Goal: Obtain resource: Download file/media

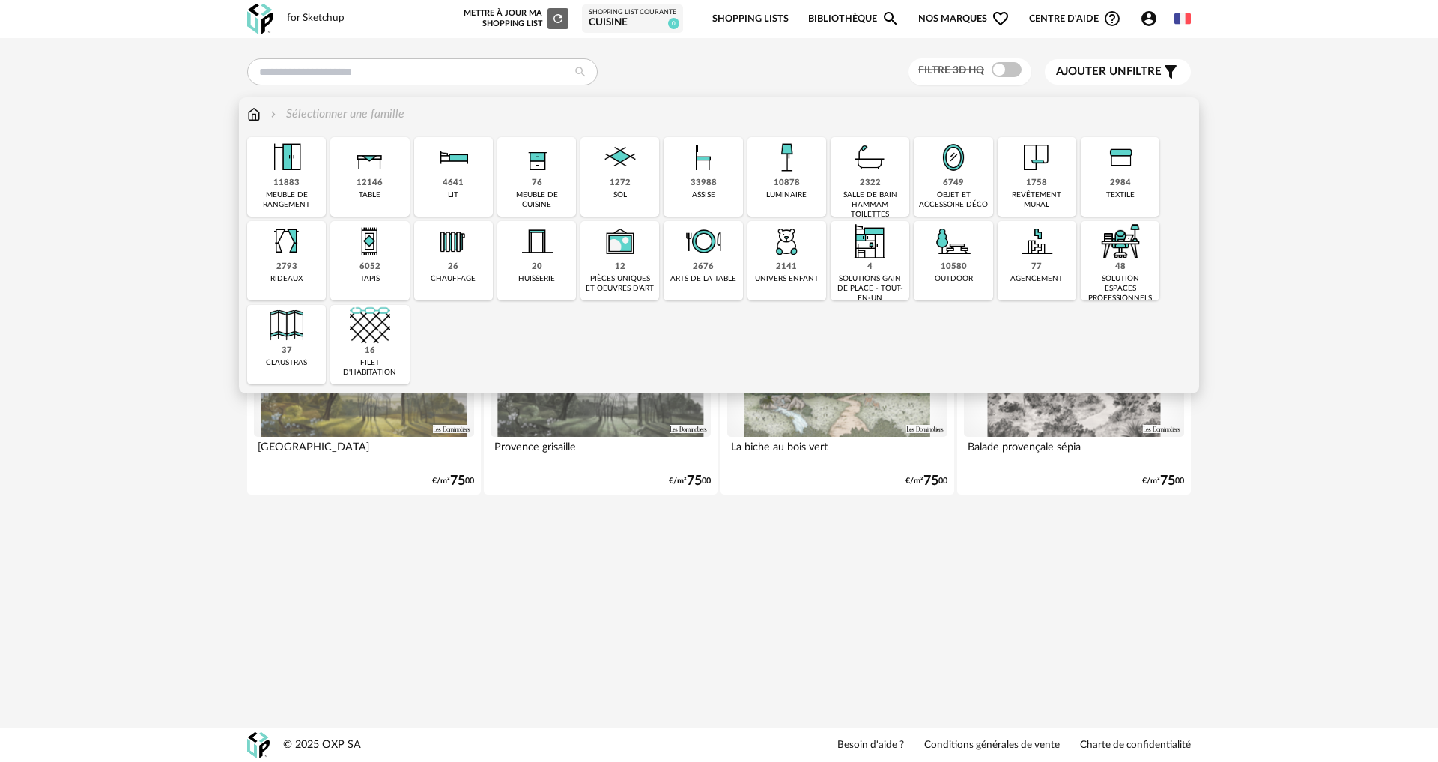
click at [538, 187] on div "76" at bounding box center [537, 183] width 10 height 11
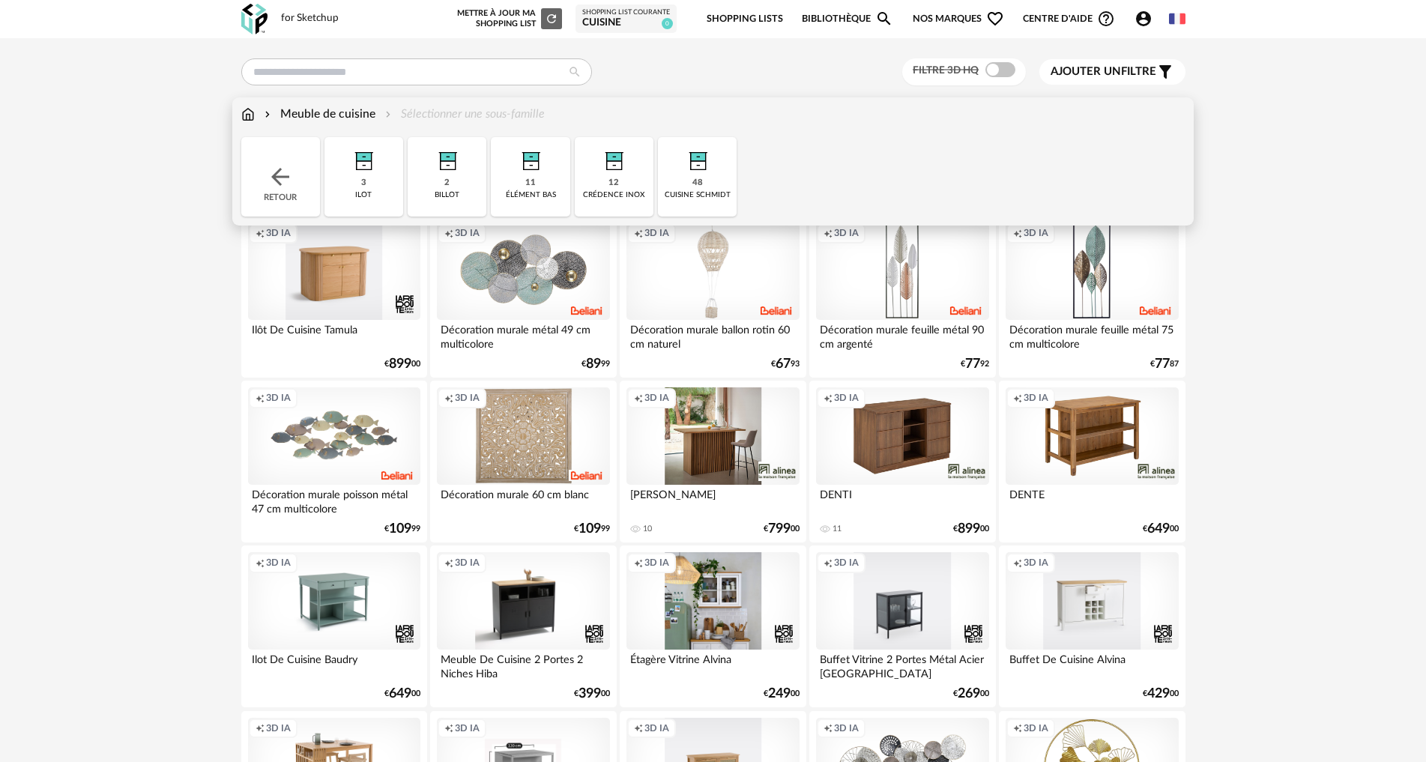
click at [689, 183] on div "48 cuisine schmidt" at bounding box center [697, 176] width 79 height 79
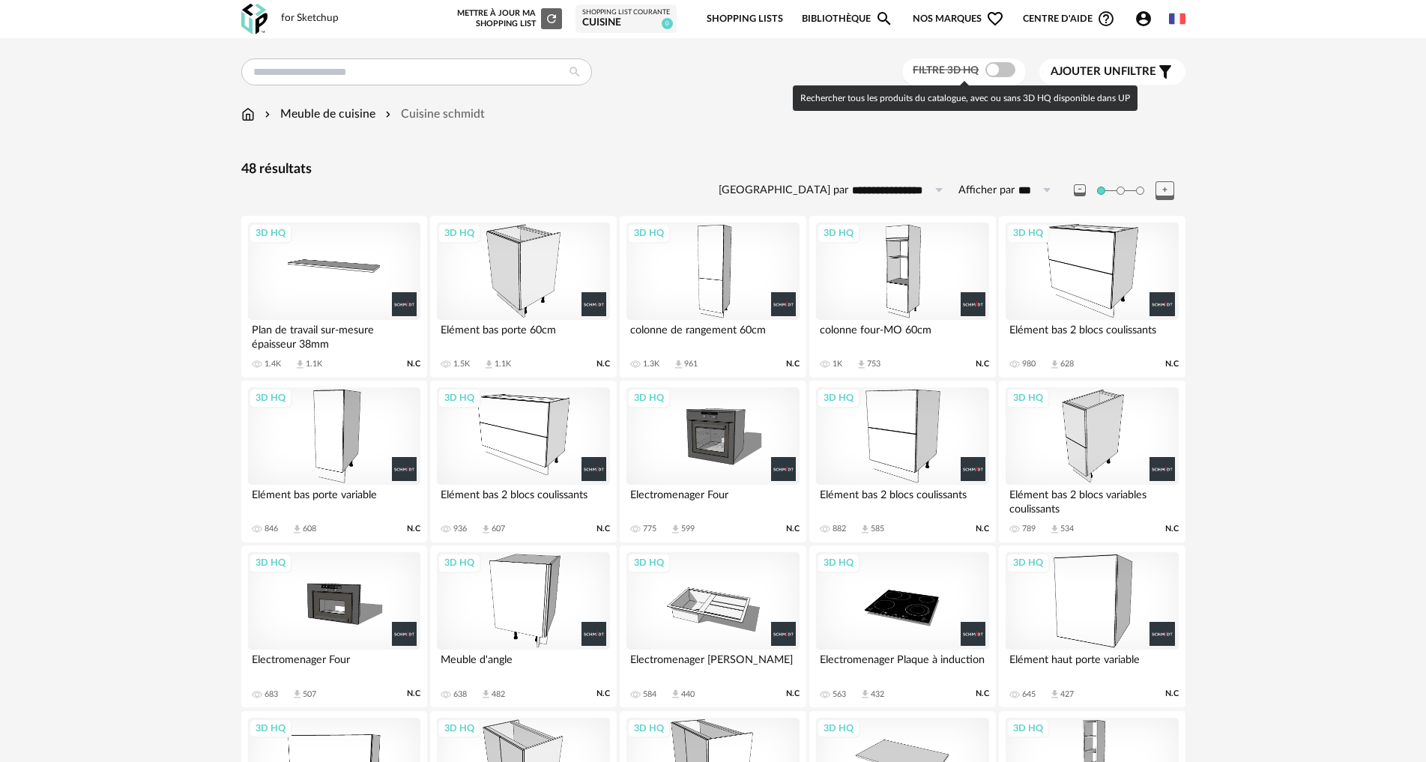
click at [998, 70] on span at bounding box center [1000, 69] width 30 height 15
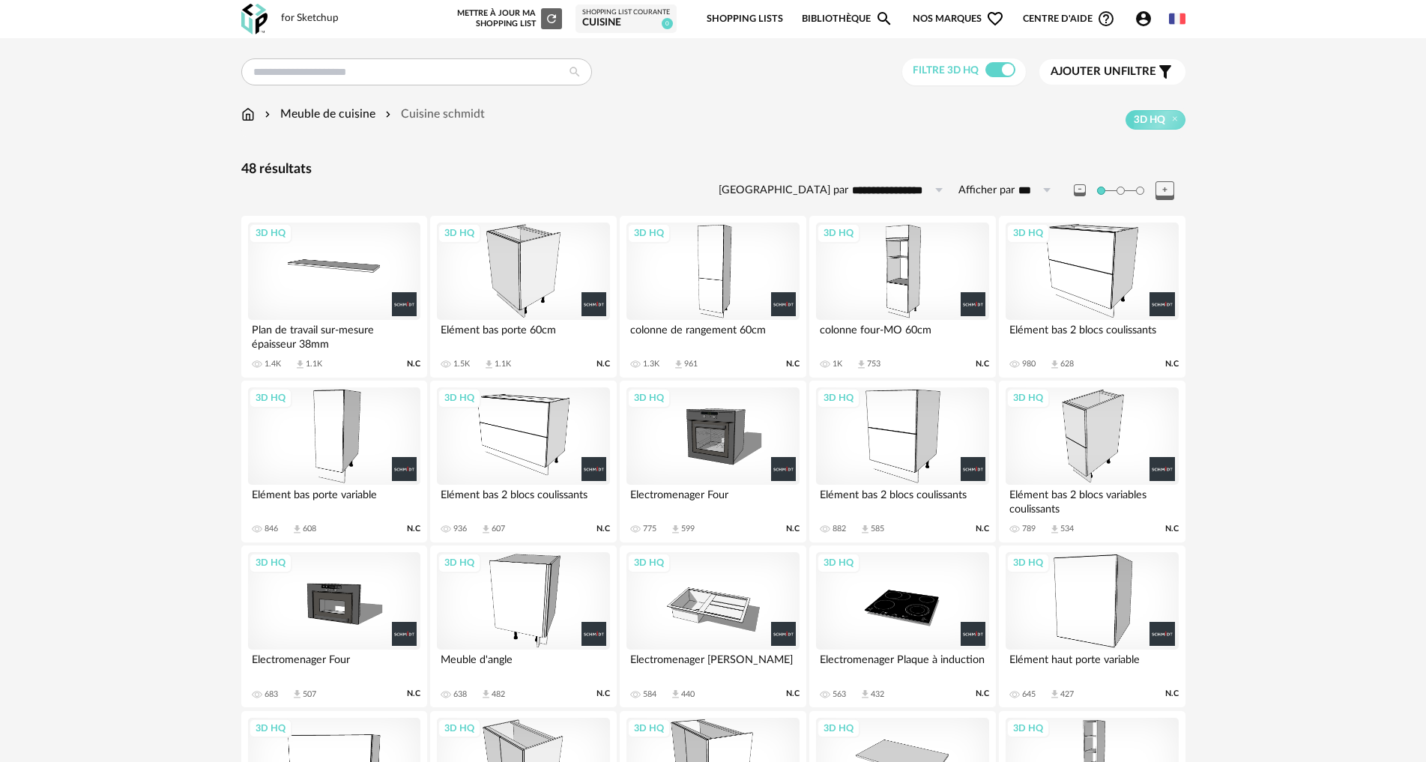
click at [539, 266] on div "3D HQ" at bounding box center [523, 271] width 172 height 97
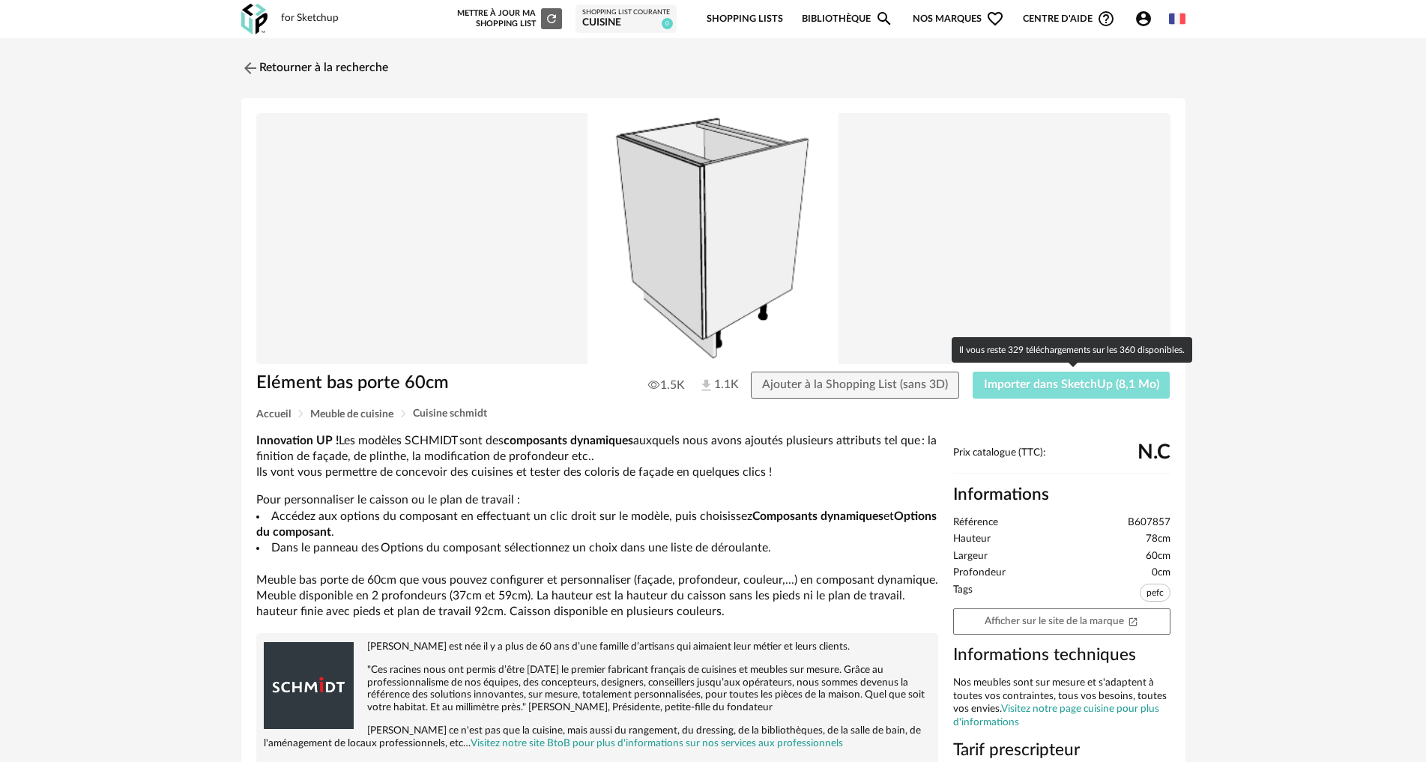
click at [1024, 388] on span "Importer dans SketchUp (8,1 Mo)" at bounding box center [1071, 384] width 175 height 12
click at [1083, 382] on span "Importer dans SketchUp (8,1 Mo)" at bounding box center [1071, 384] width 175 height 12
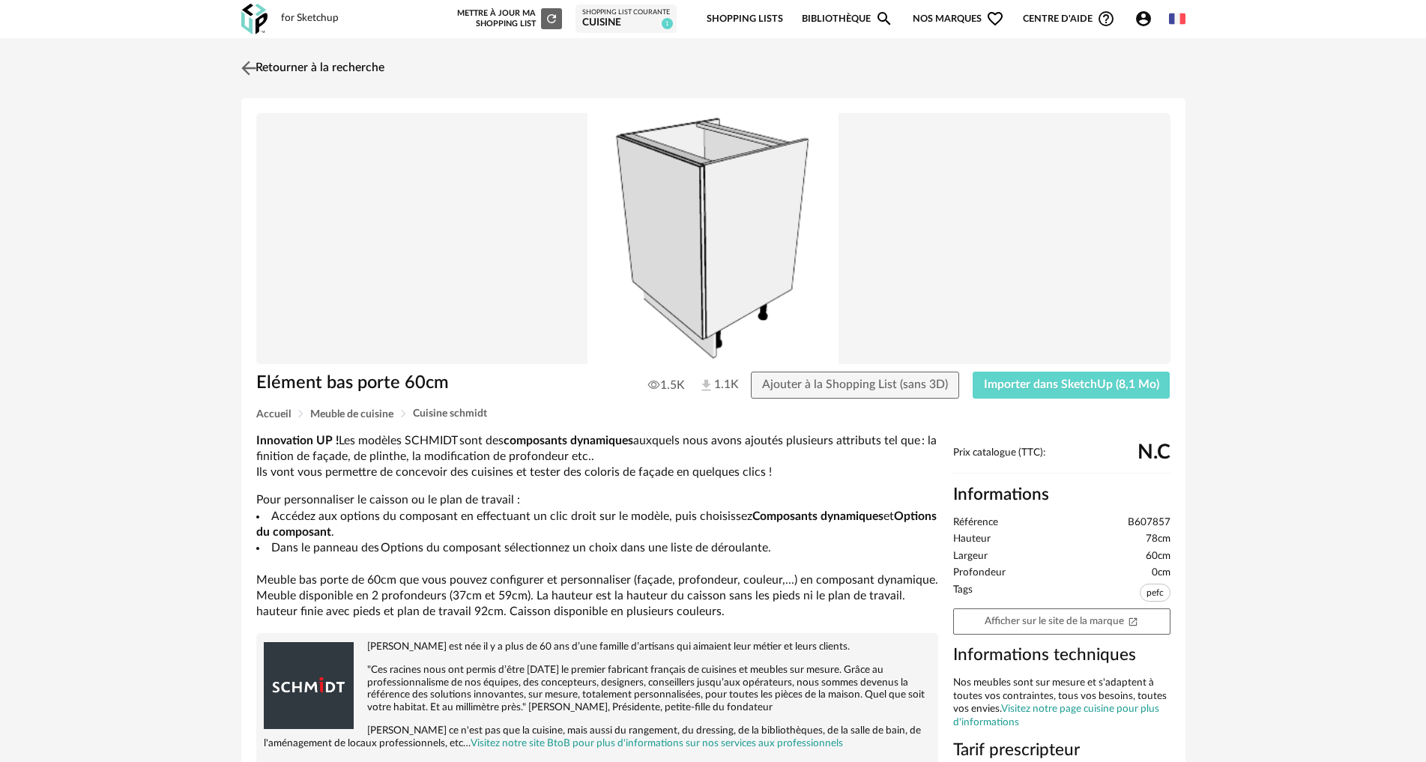
click at [372, 64] on link "Retourner à la recherche" at bounding box center [311, 68] width 147 height 33
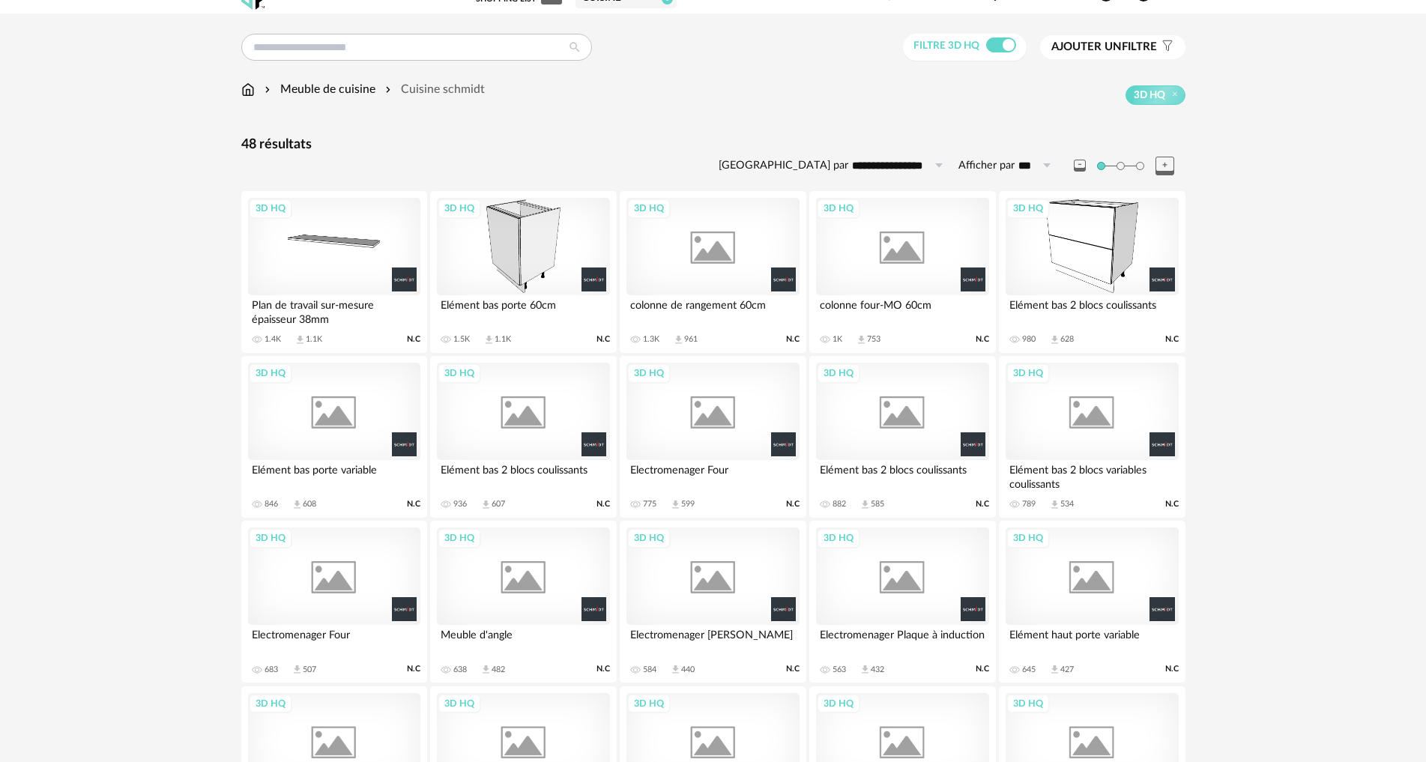
scroll to position [211, 0]
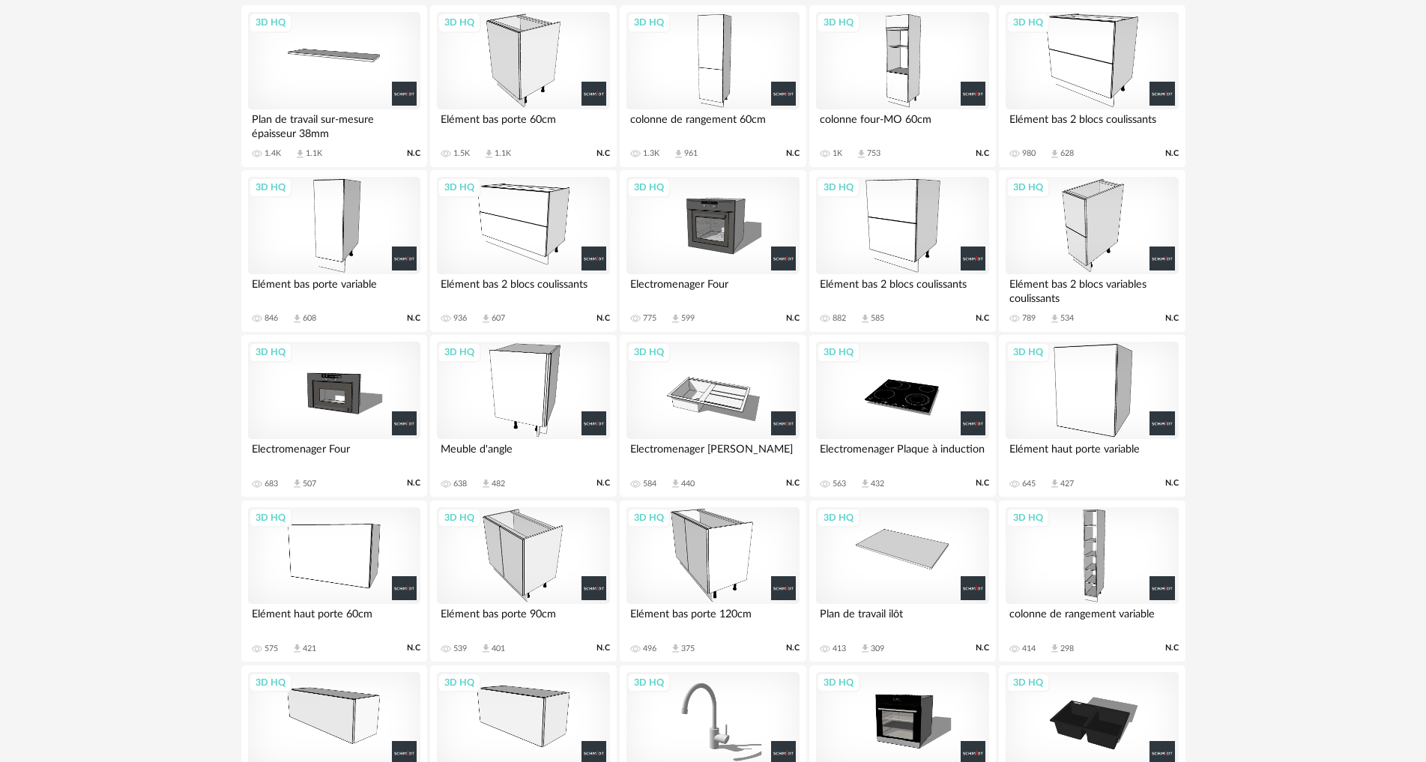
click at [482, 571] on div "3D HQ" at bounding box center [523, 555] width 172 height 97
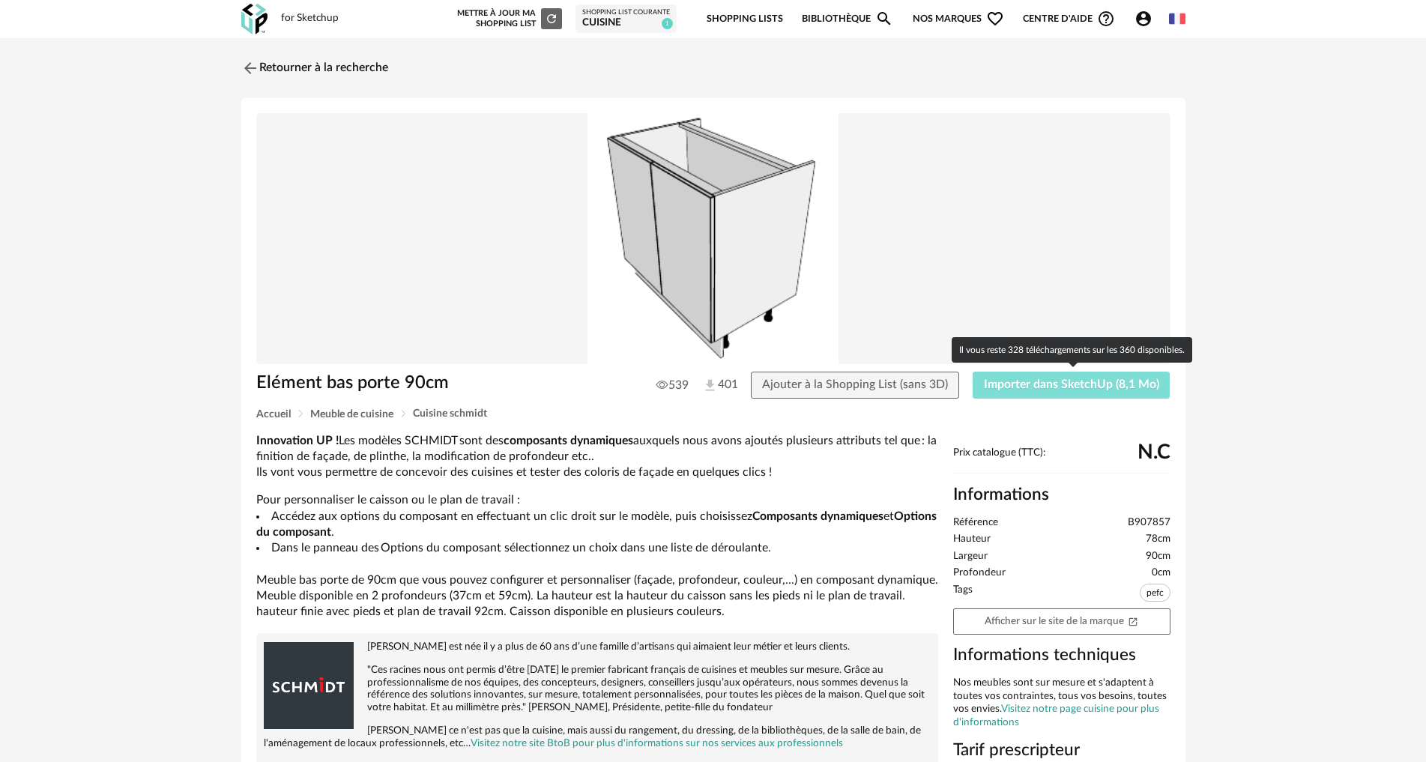
click at [1143, 396] on button "Importer dans SketchUp (8,1 Mo)" at bounding box center [1071, 385] width 198 height 27
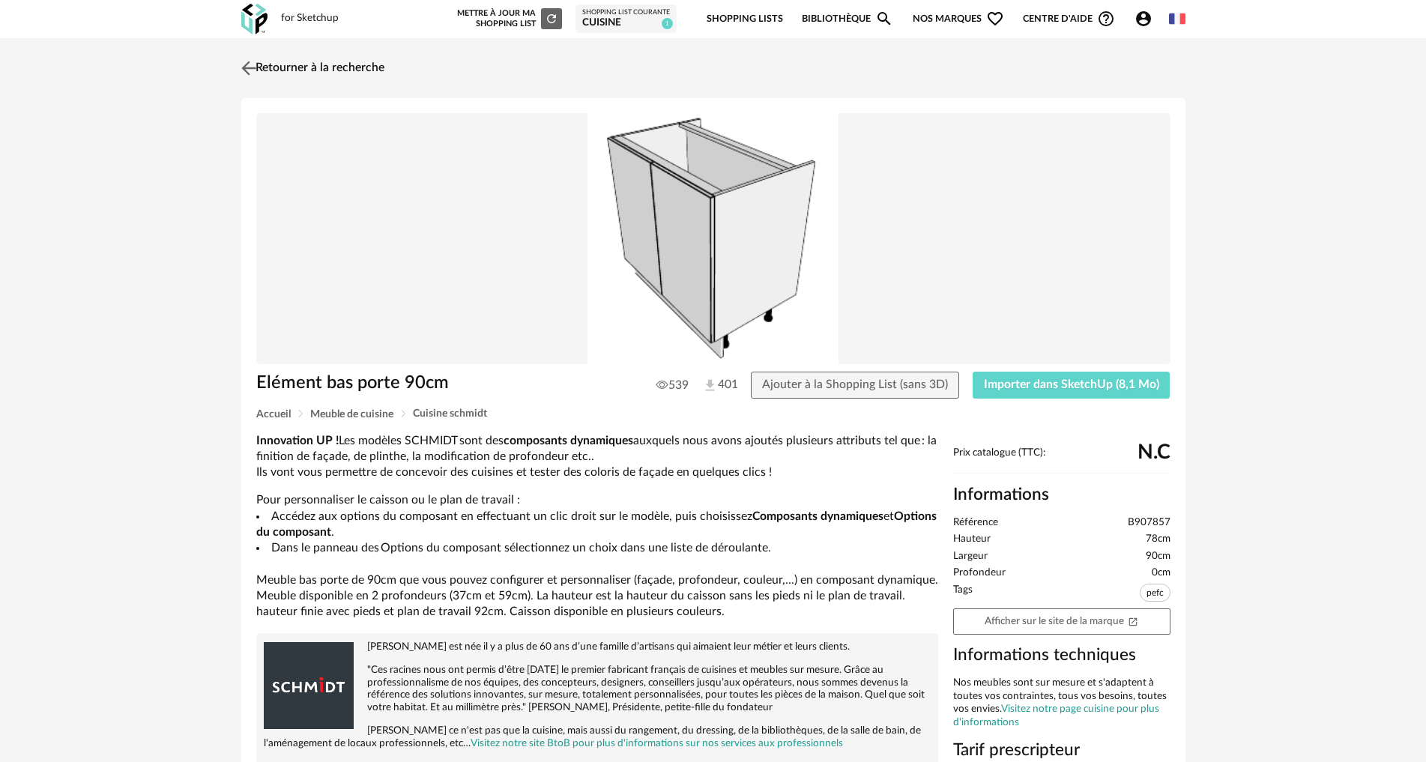
click at [342, 63] on link "Retourner à la recherche" at bounding box center [311, 68] width 147 height 33
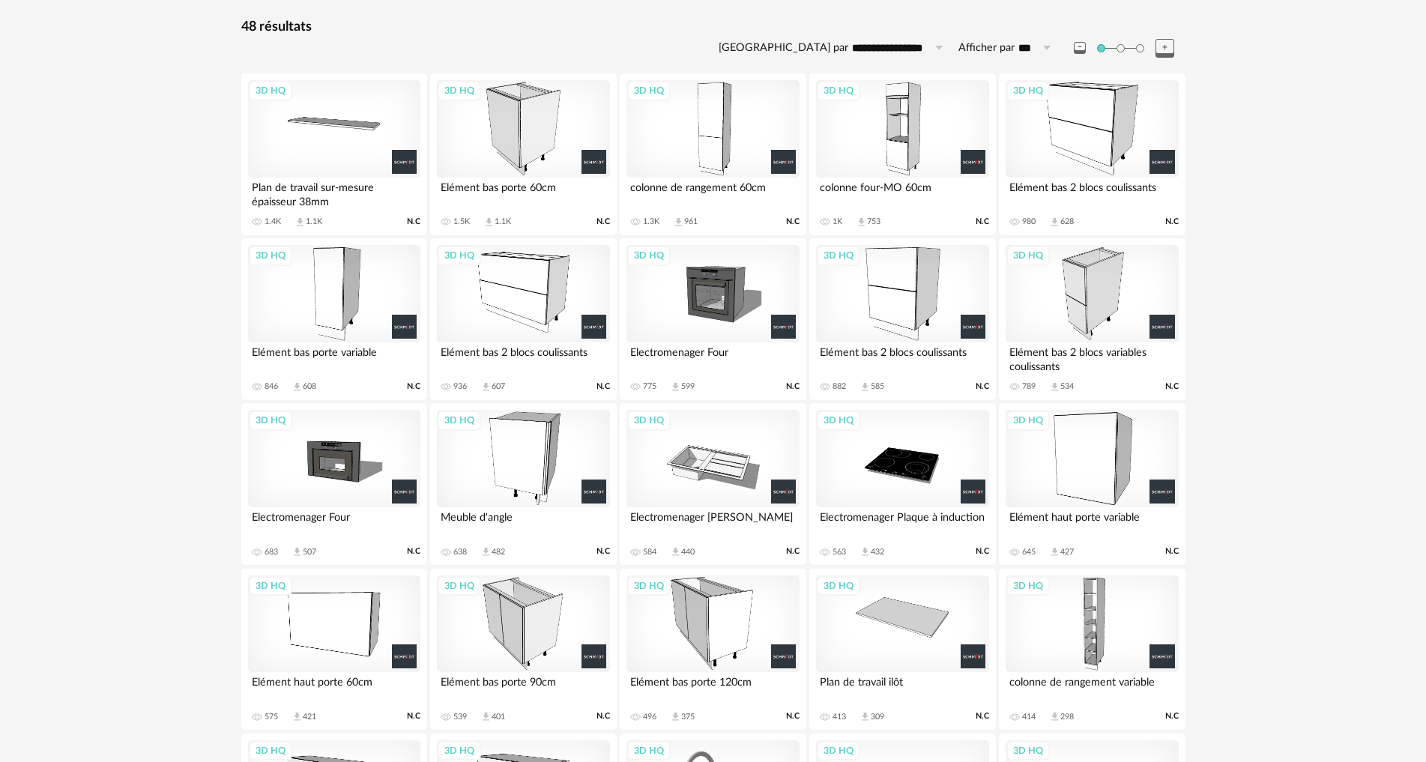
scroll to position [136, 0]
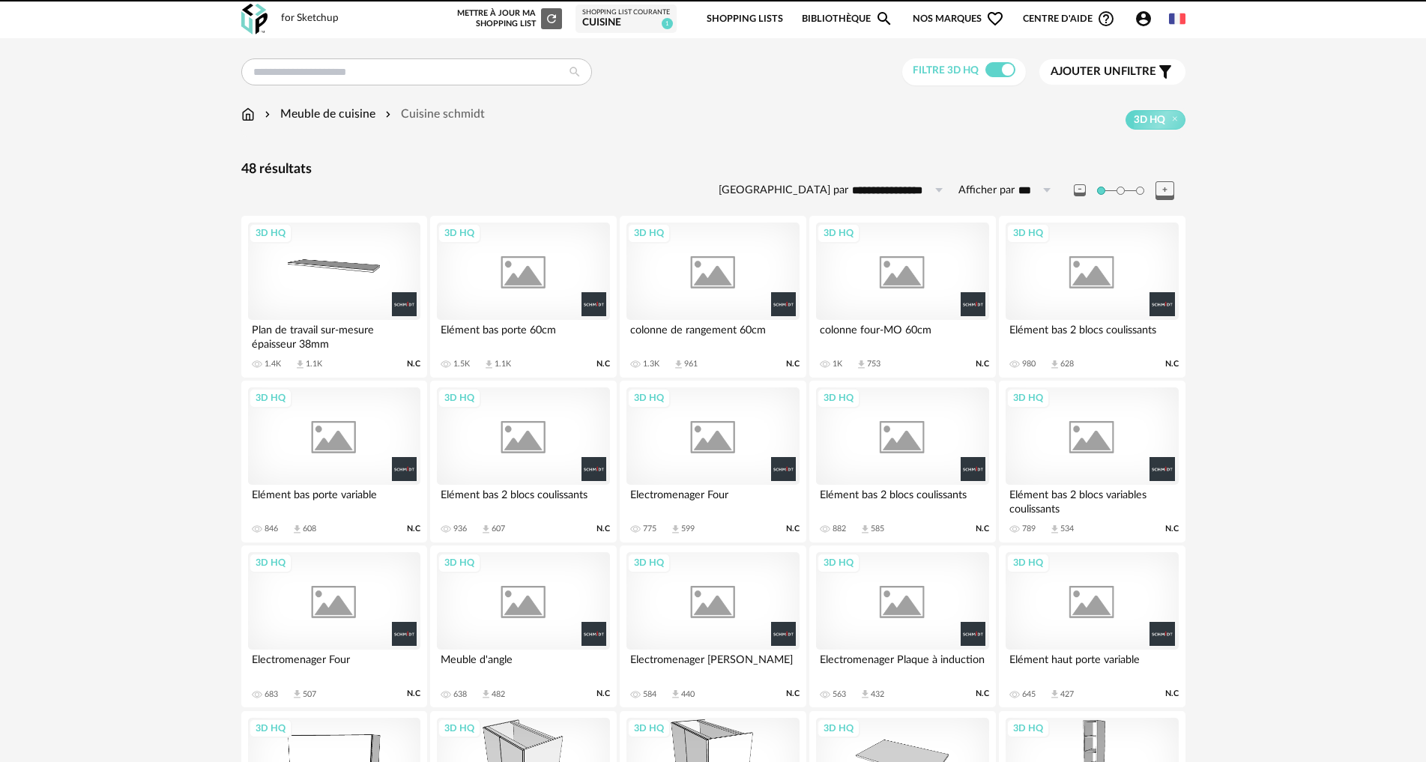
scroll to position [710, 0]
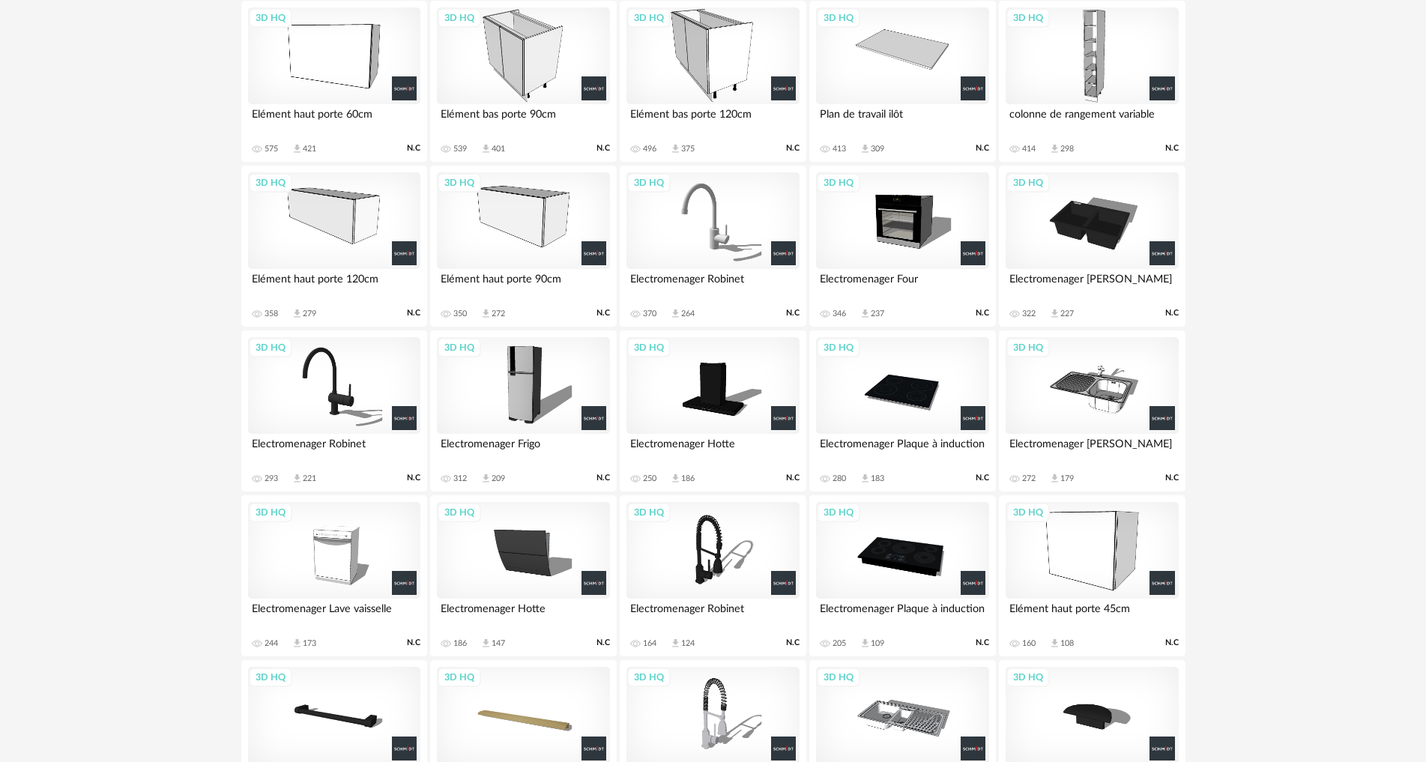
click at [919, 205] on div "3D HQ" at bounding box center [902, 220] width 172 height 97
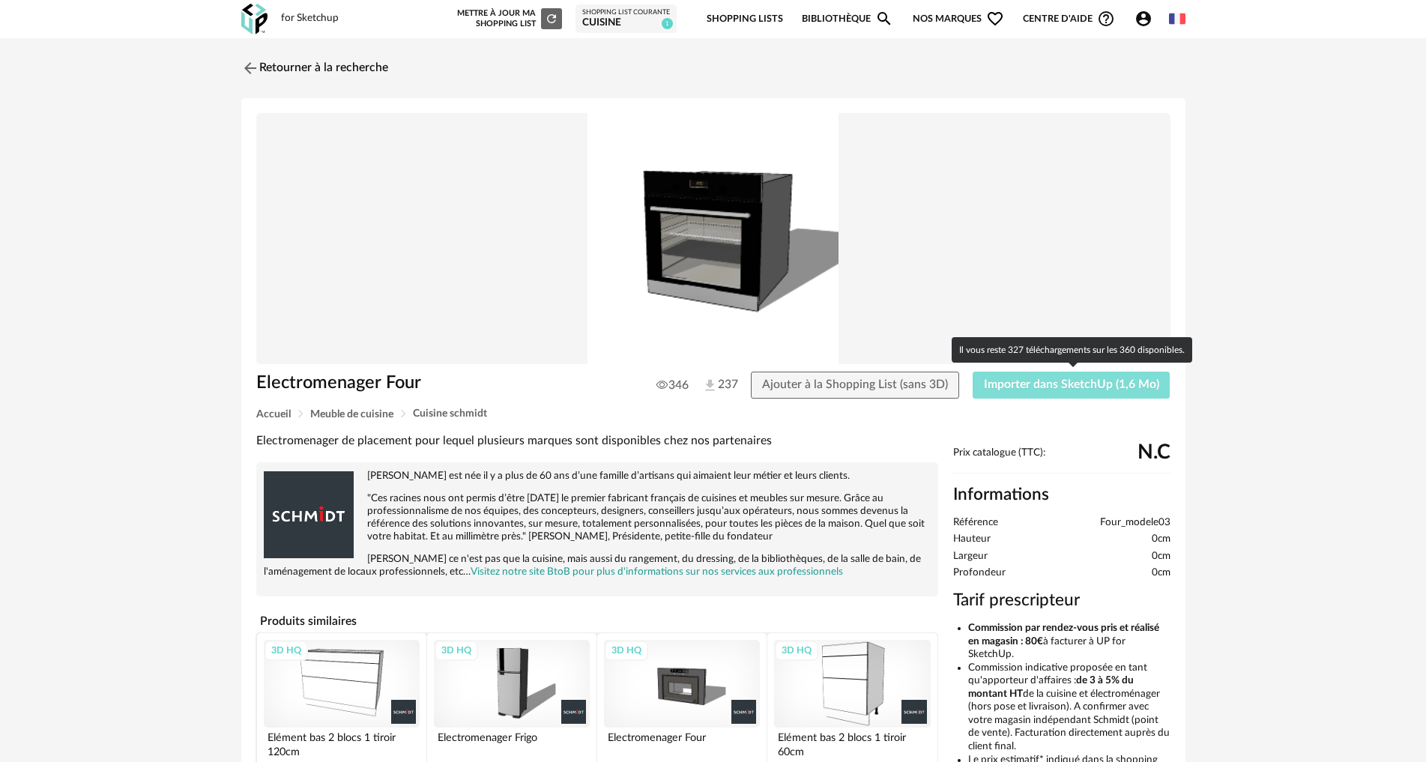
click at [1036, 387] on span "Importer dans SketchUp (1,6 Mo)" at bounding box center [1071, 384] width 175 height 12
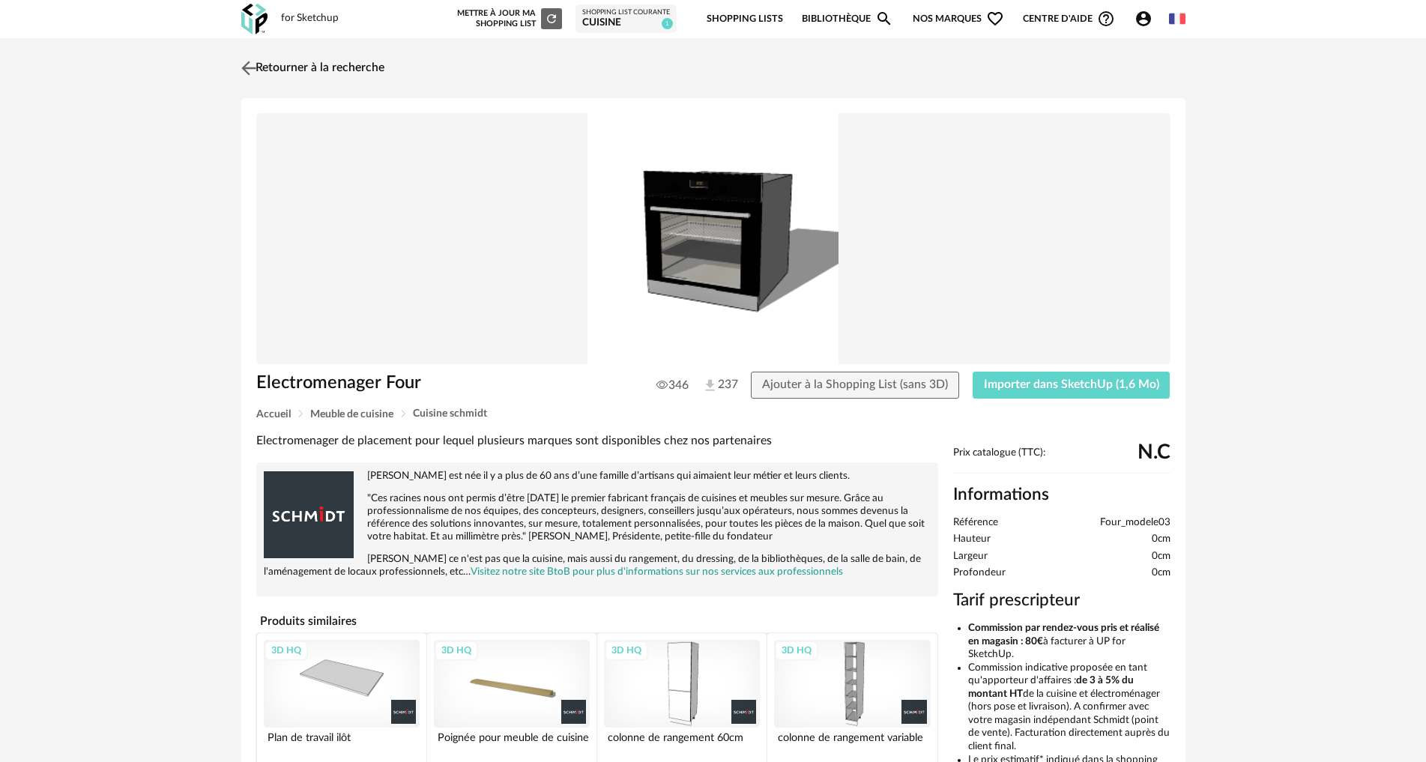
click at [357, 77] on link "Retourner à la recherche" at bounding box center [311, 68] width 147 height 33
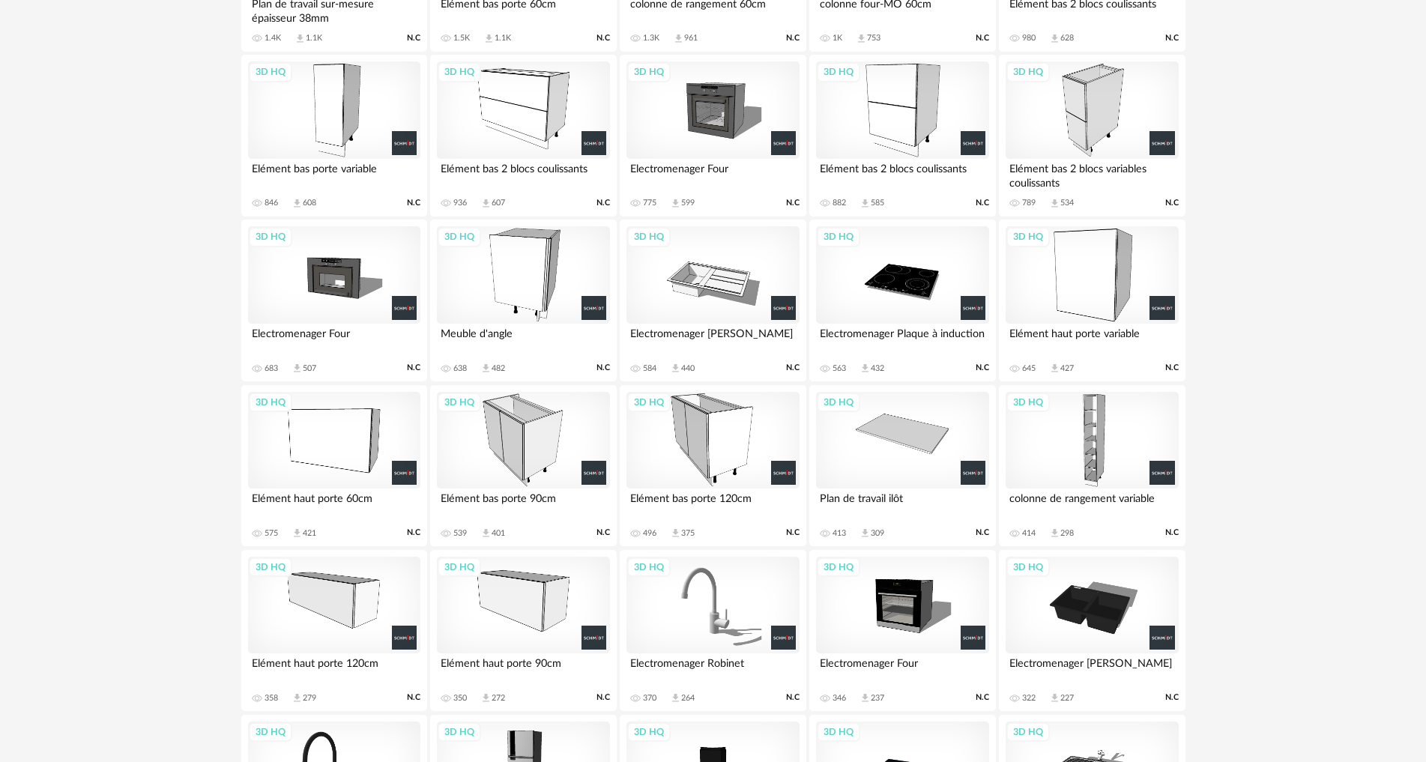
scroll to position [51, 0]
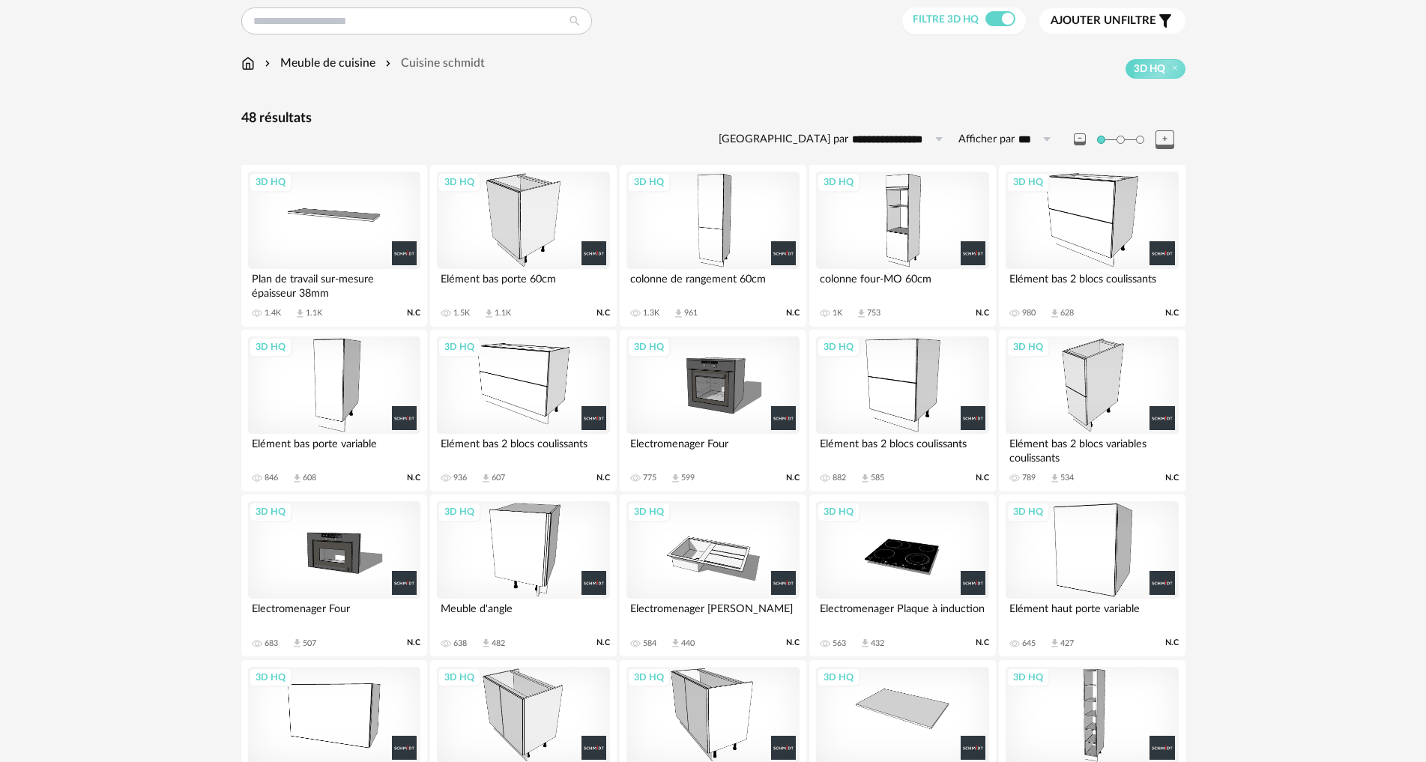
click at [282, 201] on div "3D HQ" at bounding box center [334, 220] width 172 height 97
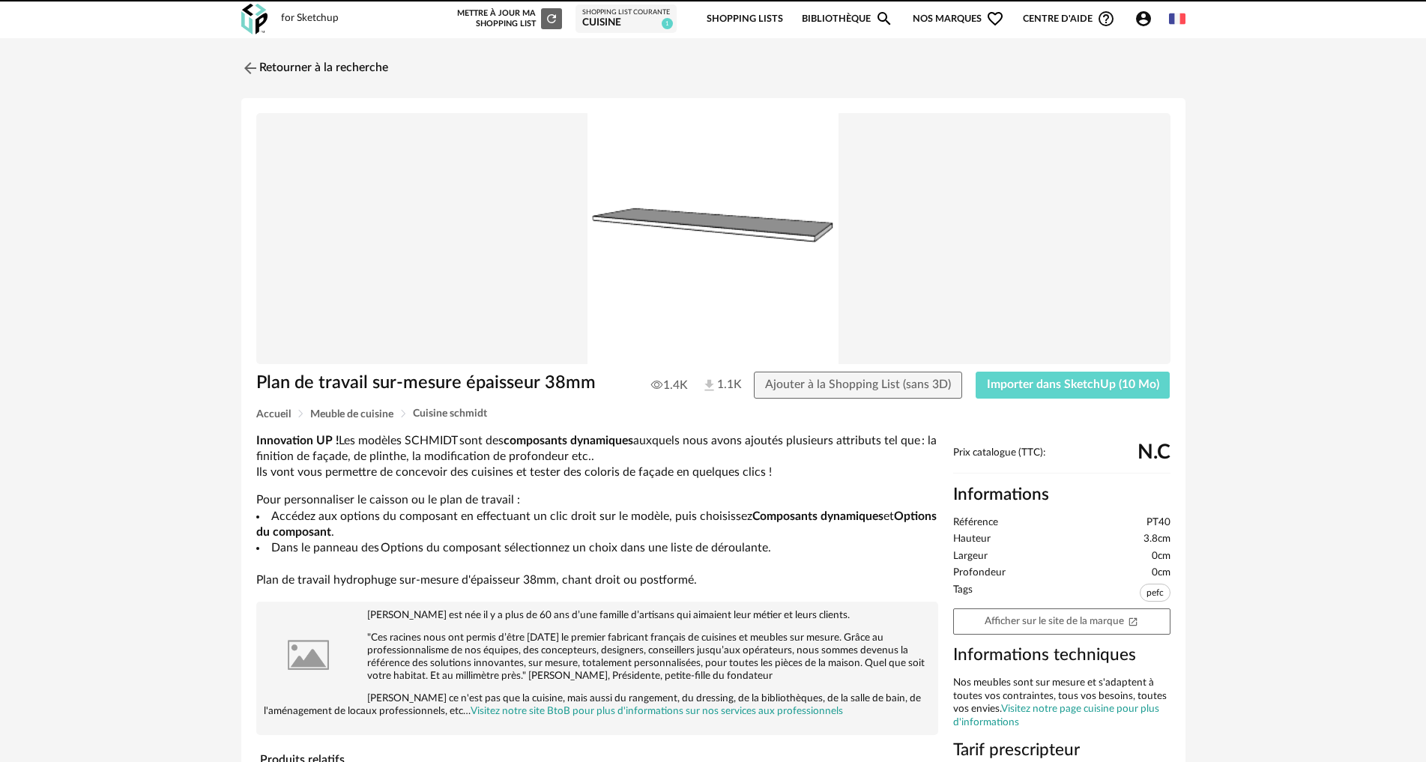
click at [297, 210] on img at bounding box center [713, 239] width 914 height 252
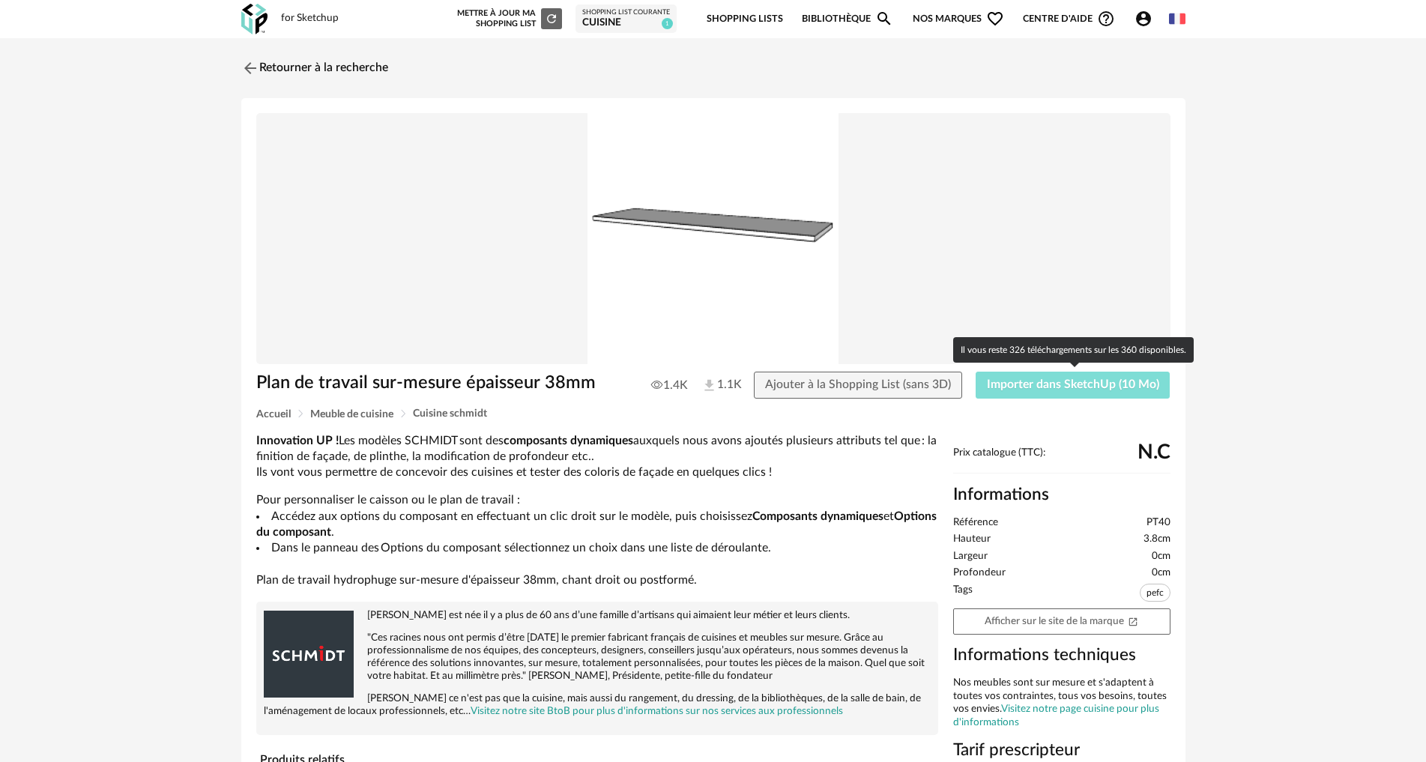
click at [1129, 389] on span "Importer dans SketchUp (10 Mo)" at bounding box center [1073, 384] width 172 height 12
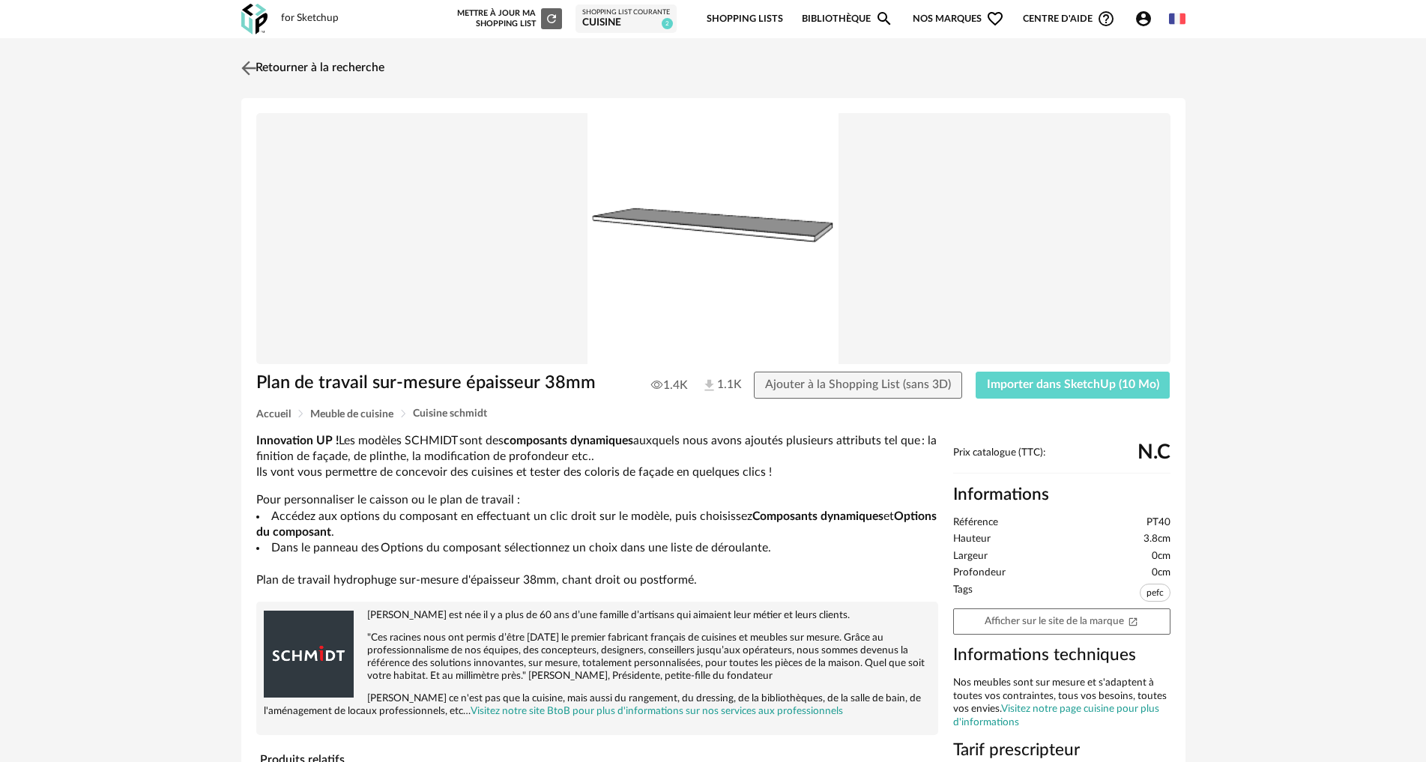
click at [354, 77] on link "Retourner à la recherche" at bounding box center [311, 68] width 147 height 33
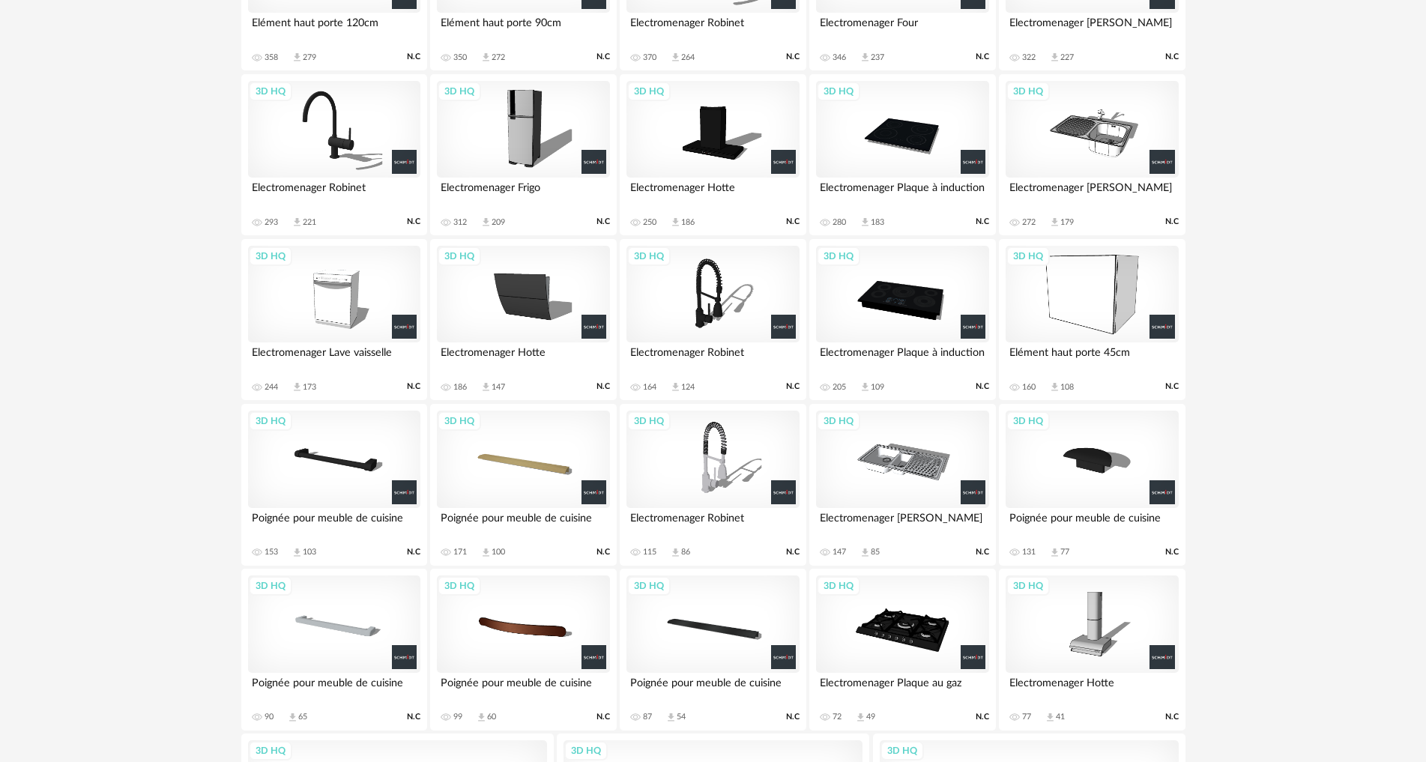
scroll to position [960, 0]
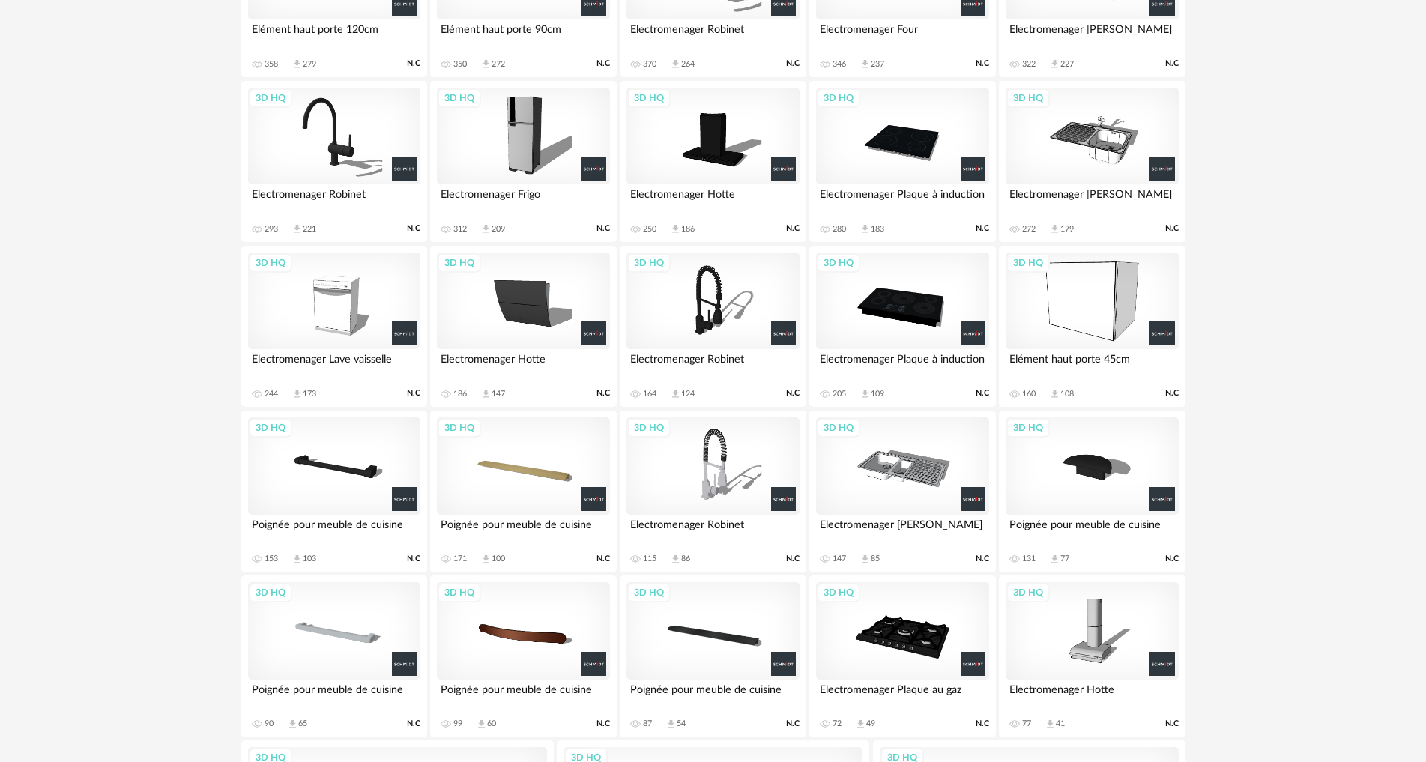
click at [887, 278] on div "3D HQ" at bounding box center [902, 300] width 172 height 97
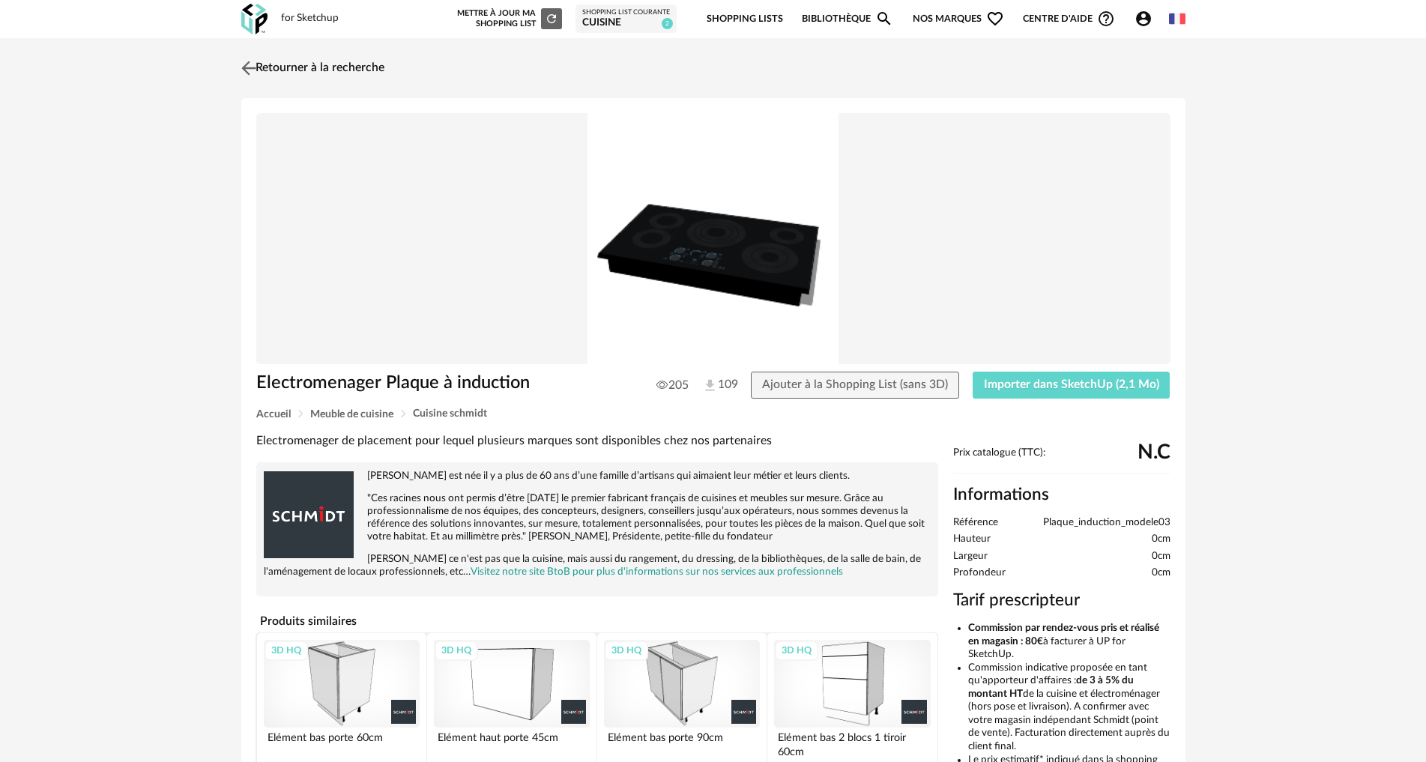
click at [330, 78] on link "Retourner à la recherche" at bounding box center [311, 68] width 147 height 33
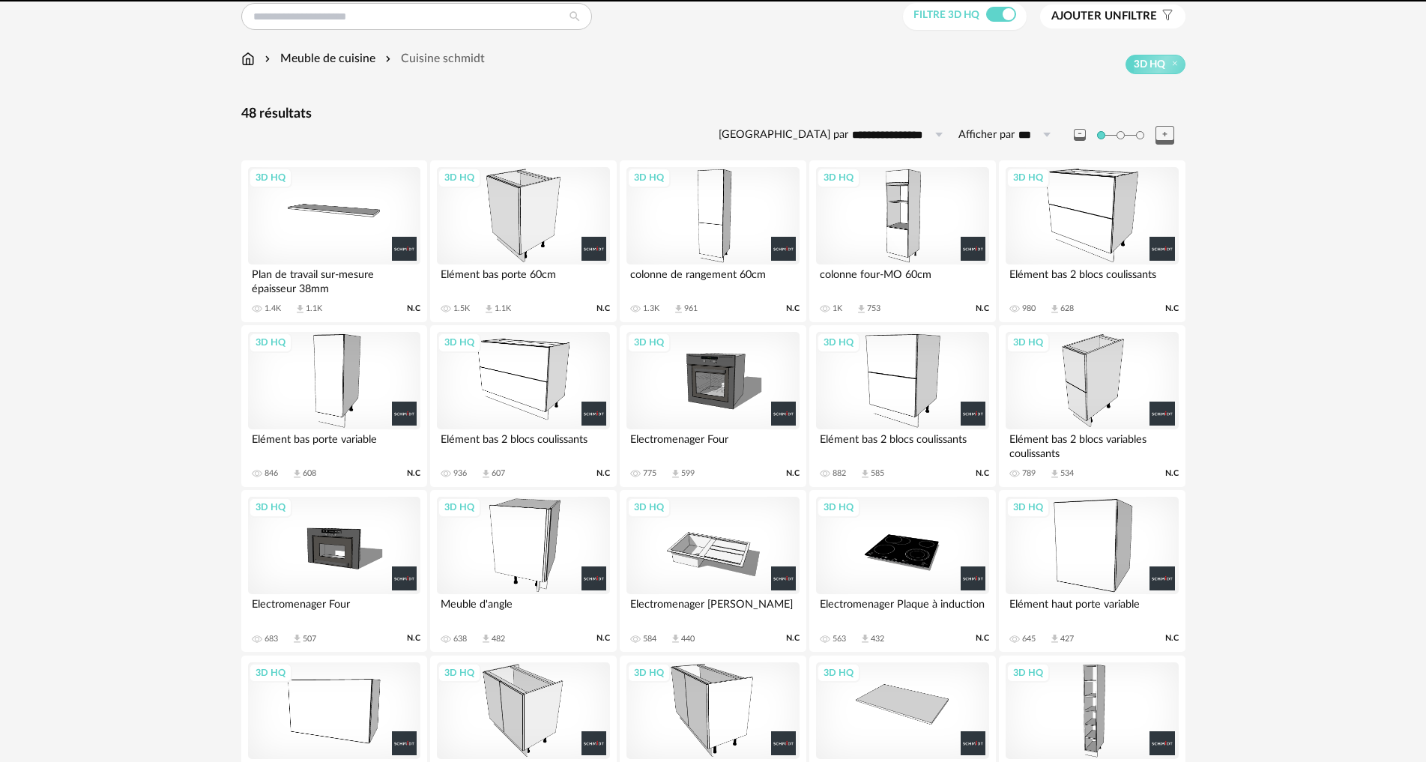
scroll to position [55, 0]
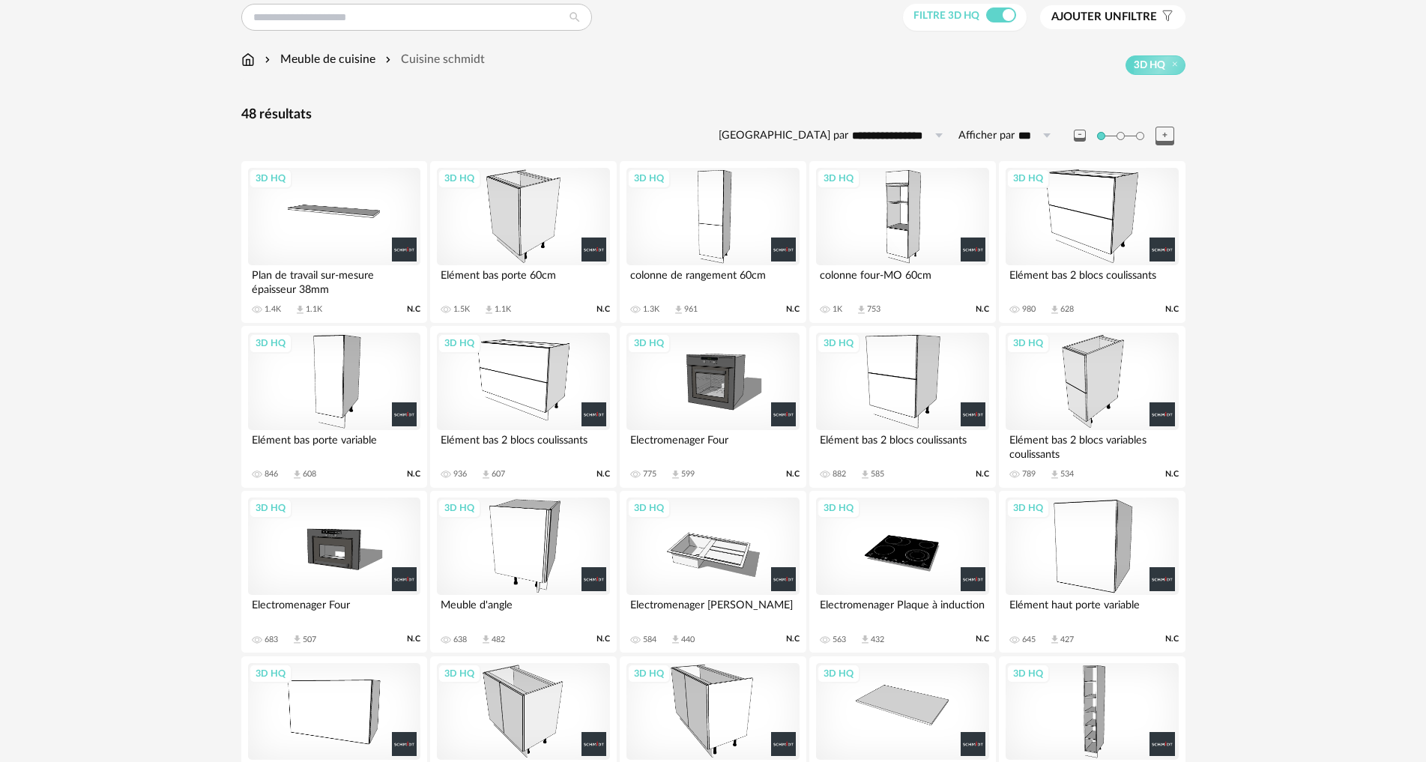
click at [959, 536] on div "3D HQ" at bounding box center [902, 545] width 172 height 97
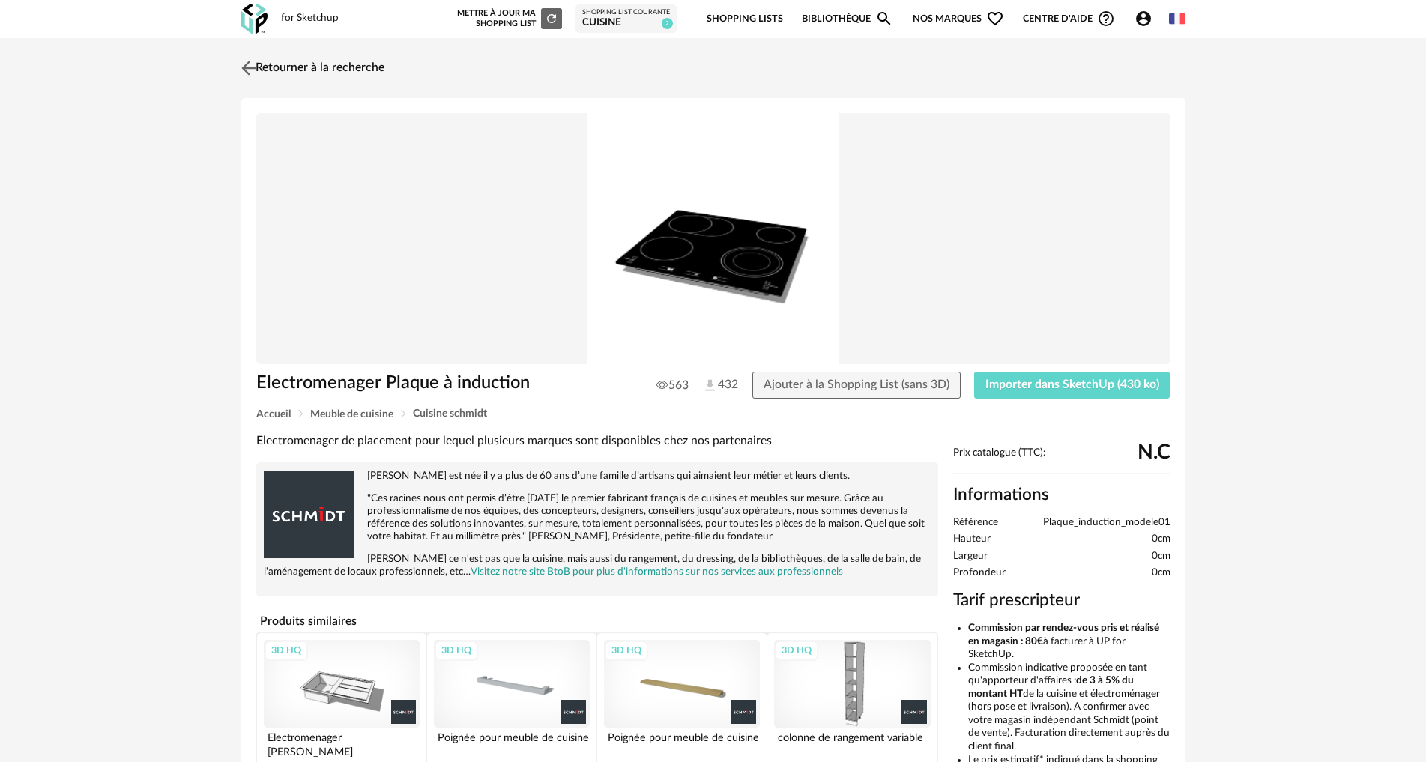
click at [346, 76] on link "Retourner à la recherche" at bounding box center [311, 68] width 147 height 33
